Goal: Task Accomplishment & Management: Manage account settings

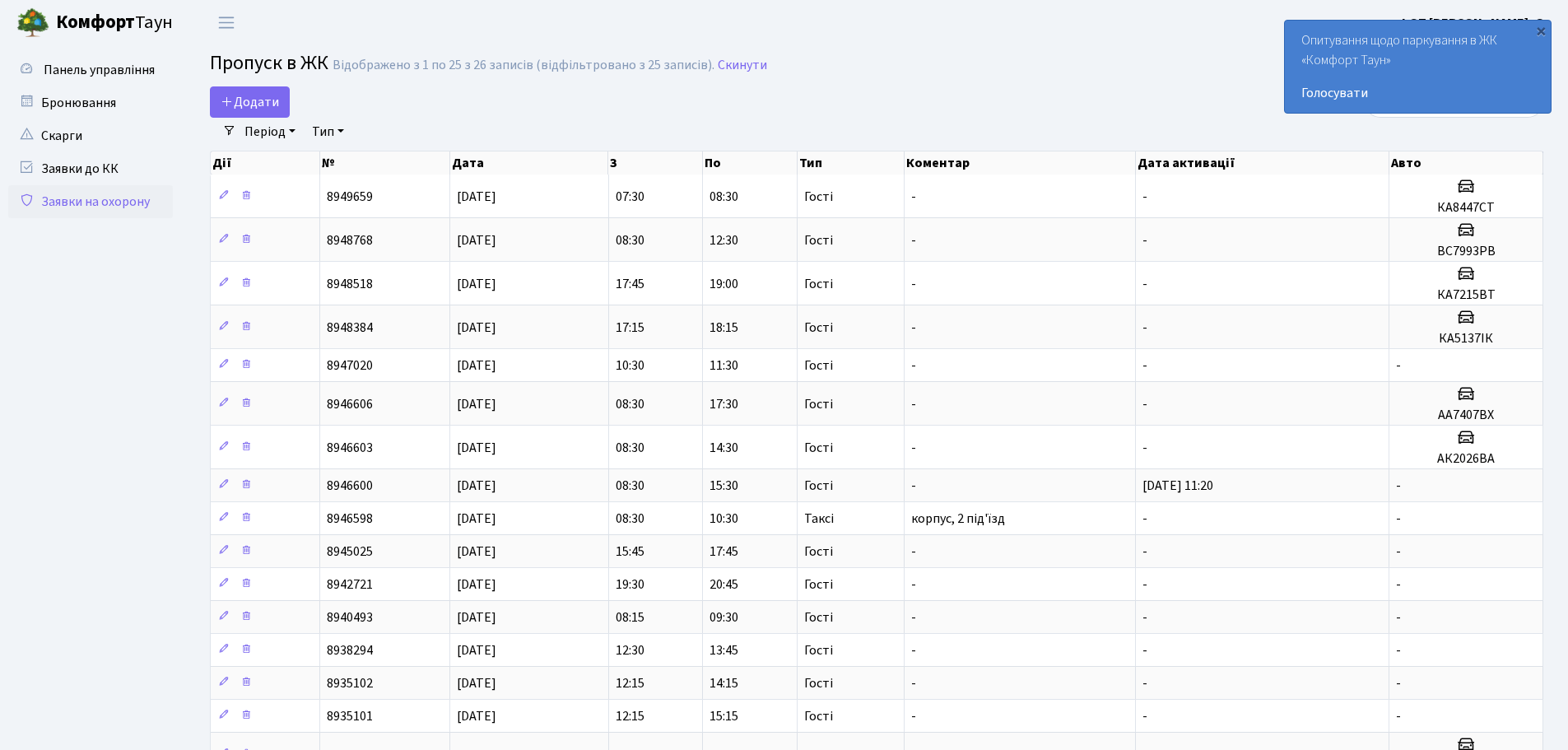
select select "25"
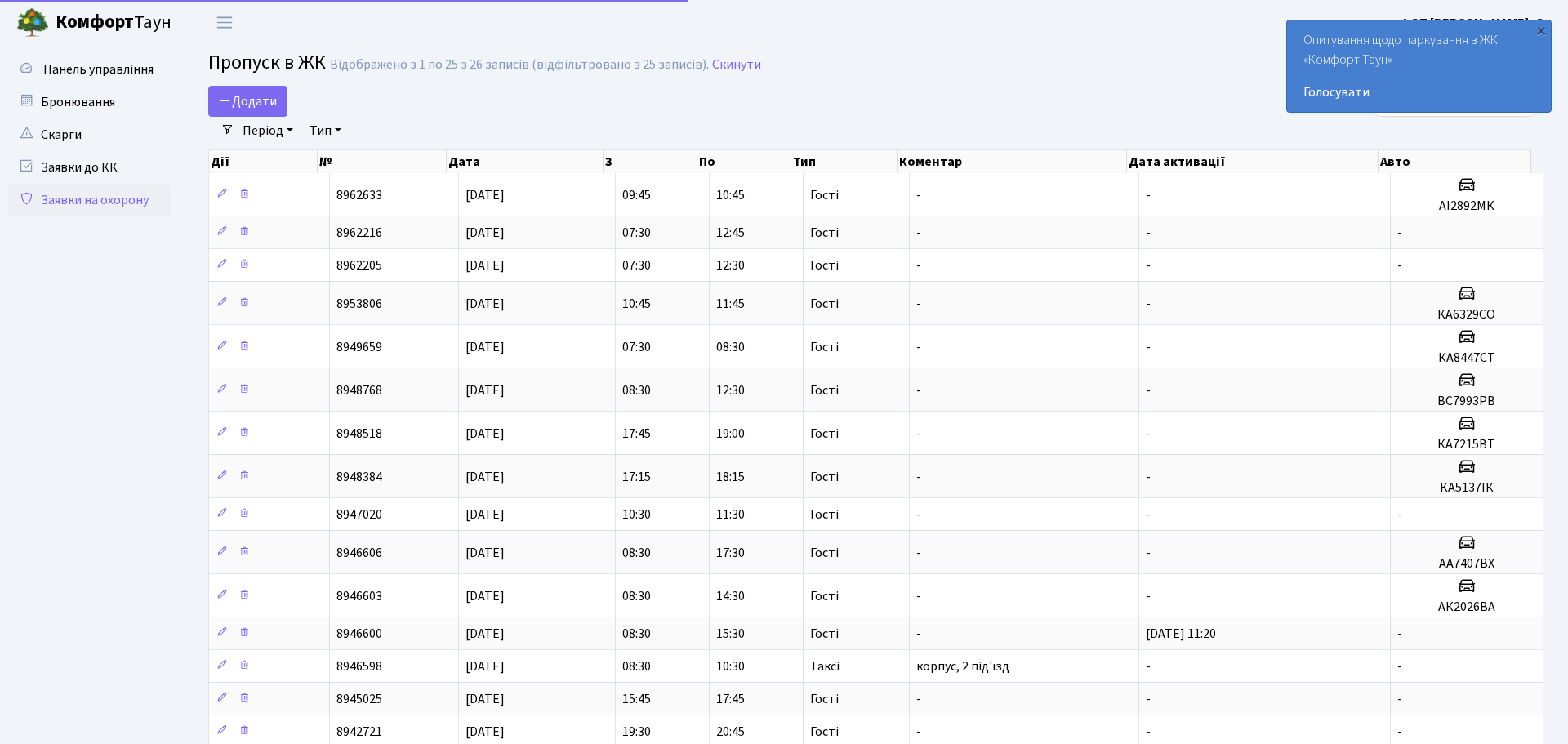
select select "25"
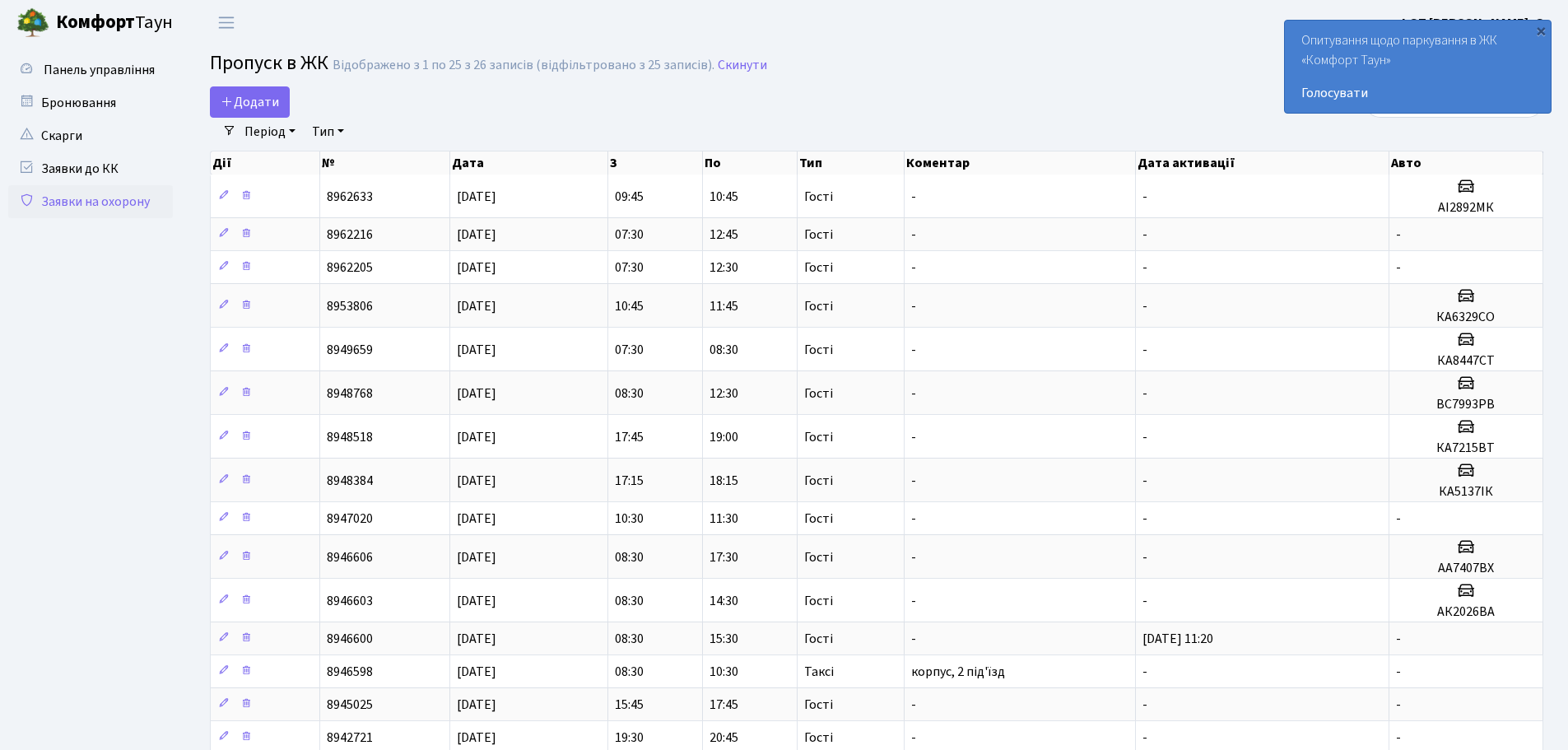
click at [128, 361] on ul "Панель управління" at bounding box center [90, 610] width 165 height 1113
click at [165, 246] on ul "Панель управління" at bounding box center [90, 610] width 165 height 1113
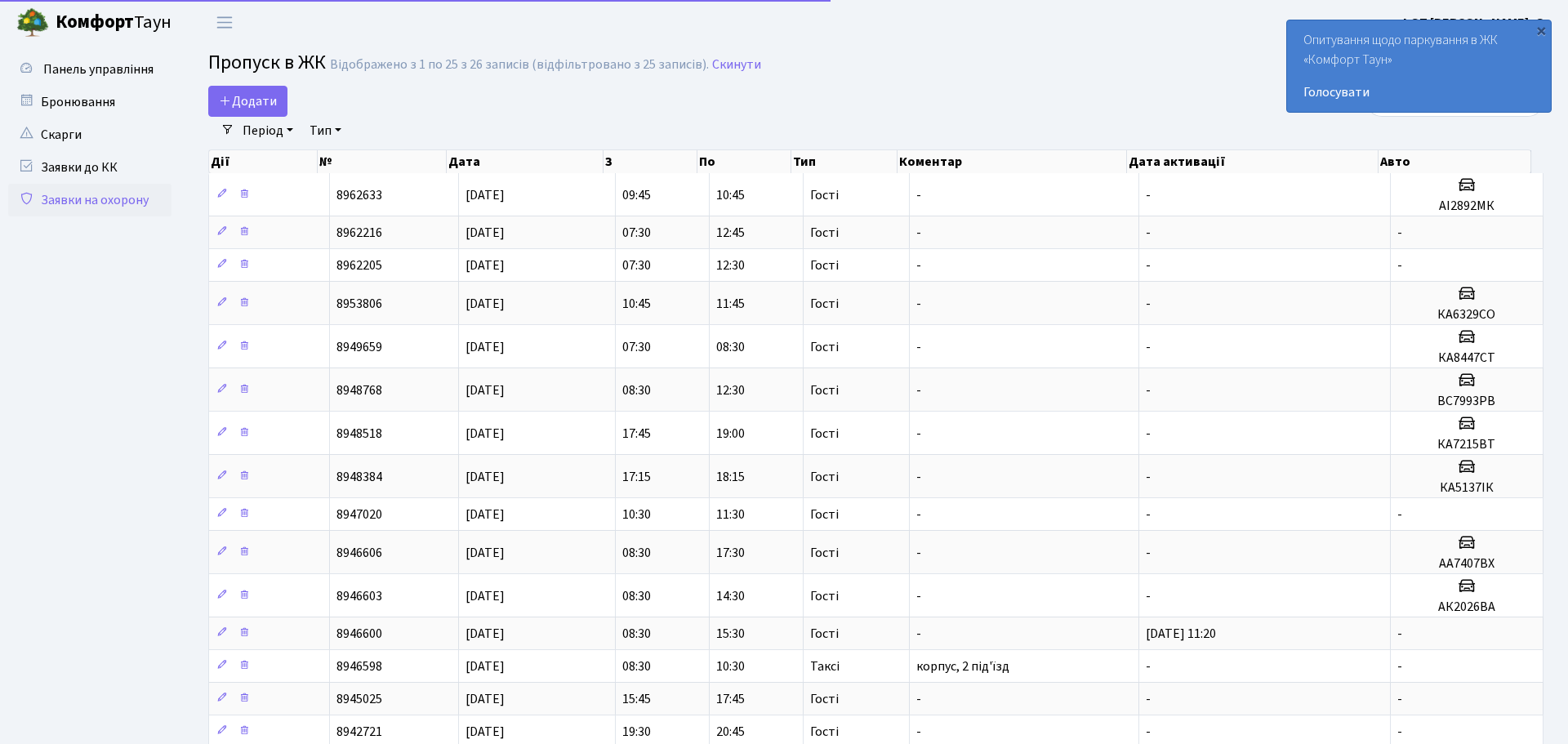
select select "25"
